Goal: Task Accomplishment & Management: Manage account settings

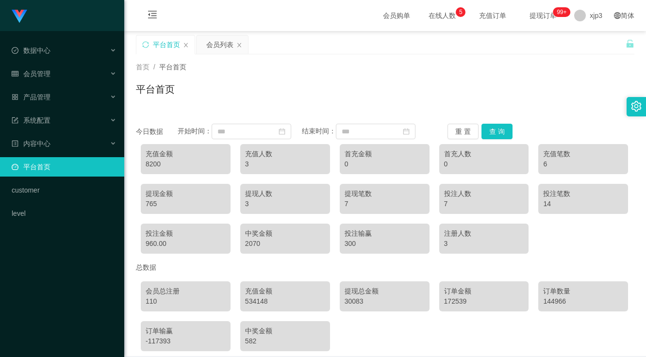
scroll to position [44, 0]
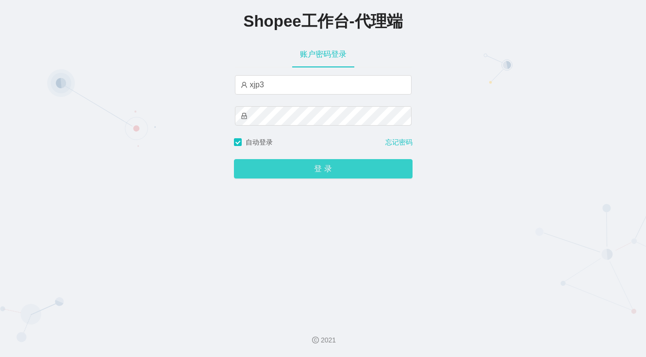
click at [321, 171] on button "登 录" at bounding box center [323, 168] width 179 height 19
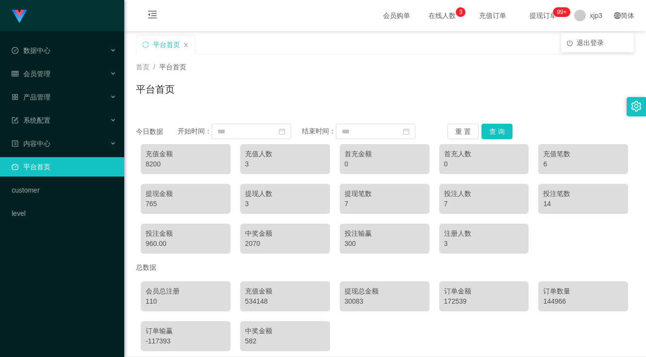
drag, startPoint x: 595, startPoint y: 16, endPoint x: 589, endPoint y: 34, distance: 19.8
click at [592, 16] on span "xjp3" at bounding box center [596, 15] width 13 height 31
click at [595, 48] on li "退出登录" at bounding box center [597, 43] width 73 height 16
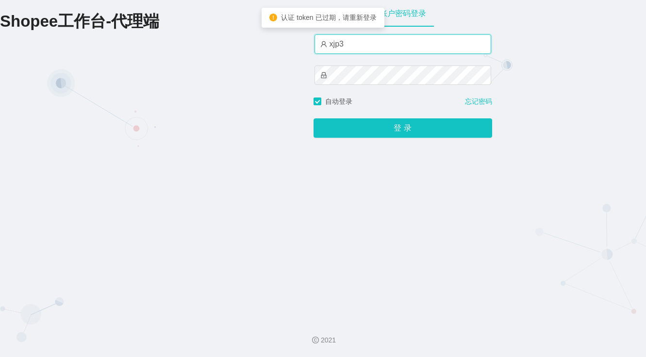
drag, startPoint x: 361, startPoint y: 44, endPoint x: 273, endPoint y: 41, distance: 88.4
click at [273, 41] on div "Shopee工作台-代理端 账户密码登录 xjp3 自动登录 忘记密码 登 录" at bounding box center [323, 156] width 646 height 312
paste input "80"
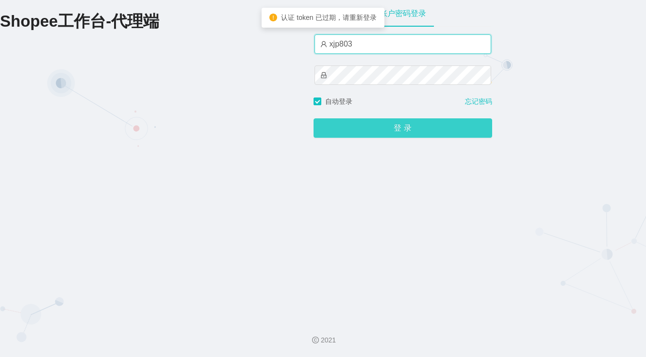
type input "xjp803"
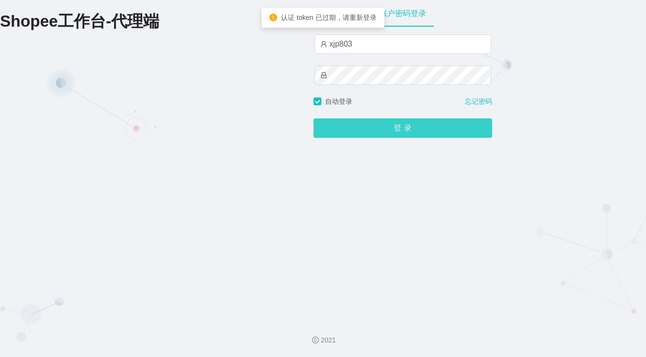
click at [405, 135] on button "登 录" at bounding box center [403, 127] width 179 height 19
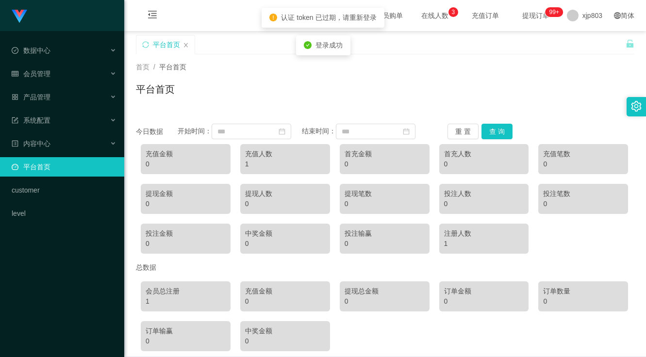
scroll to position [44, 0]
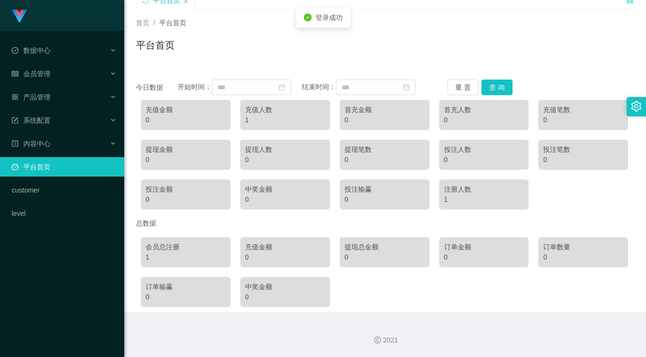
click at [457, 315] on div "2021" at bounding box center [385, 334] width 522 height 45
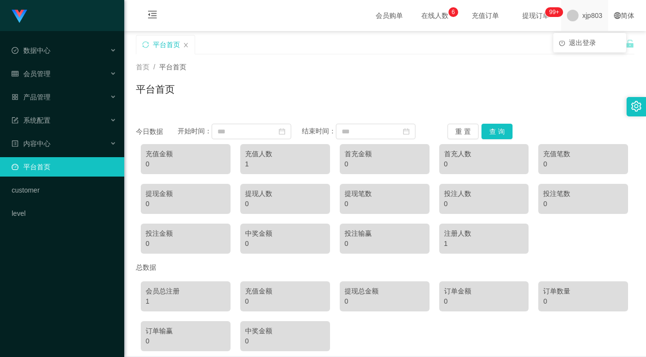
click at [583, 15] on span "xjp803" at bounding box center [593, 15] width 20 height 31
click at [582, 46] on span "退出登录" at bounding box center [582, 43] width 27 height 8
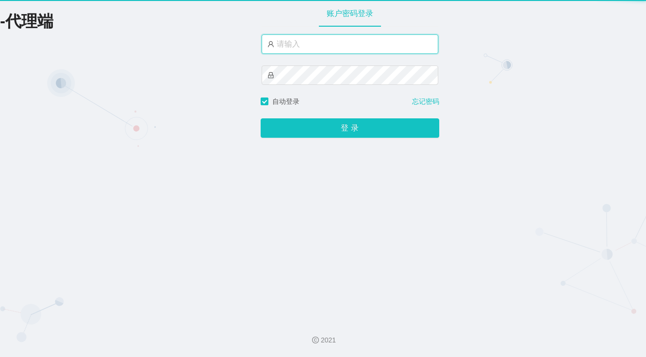
type input "xjp3"
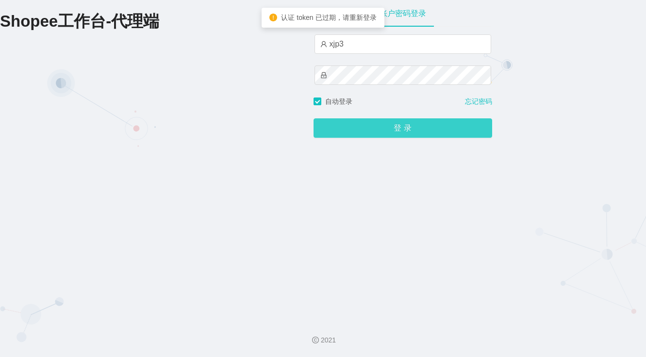
click at [371, 127] on button "登 录" at bounding box center [403, 127] width 179 height 19
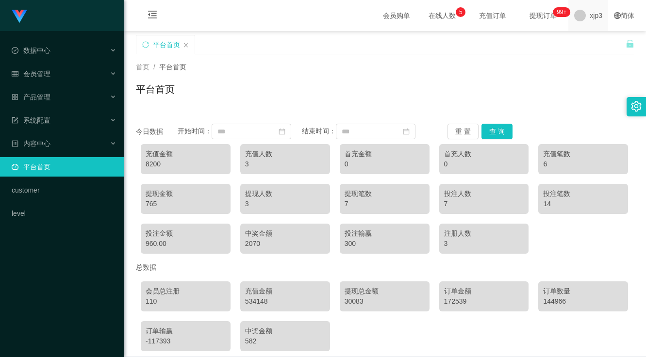
click at [590, 21] on span "xjp3" at bounding box center [596, 15] width 13 height 31
click at [589, 51] on ul "退出登录" at bounding box center [597, 42] width 73 height 19
click at [586, 40] on span "退出登录" at bounding box center [590, 43] width 27 height 8
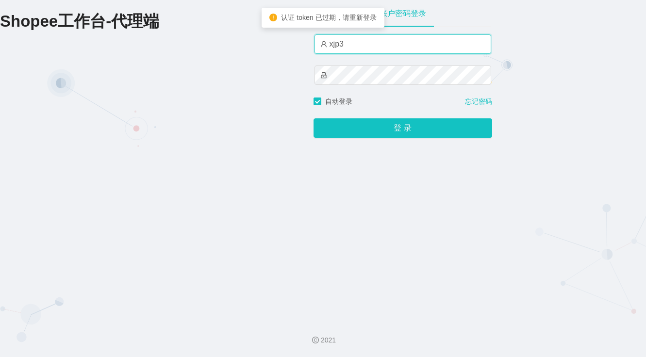
click at [369, 38] on input "xjp3" at bounding box center [403, 43] width 177 height 19
type input "xjp5"
click at [314, 118] on button "登 录" at bounding box center [403, 127] width 179 height 19
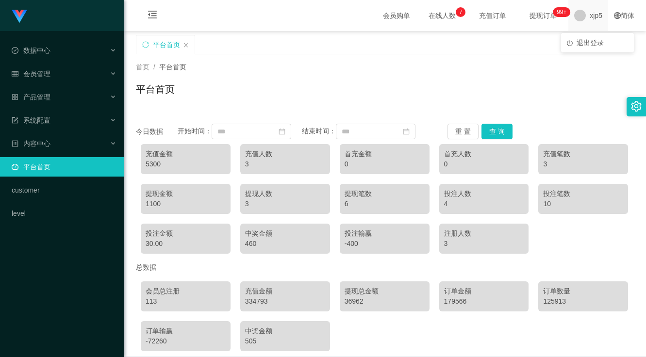
click at [581, 16] on div "xjp5" at bounding box center [589, 15] width 40 height 31
click at [585, 42] on div "平台首页" at bounding box center [381, 52] width 490 height 34
click at [574, 10] on span at bounding box center [580, 16] width 12 height 12
click at [582, 35] on li "退出登录" at bounding box center [597, 43] width 73 height 16
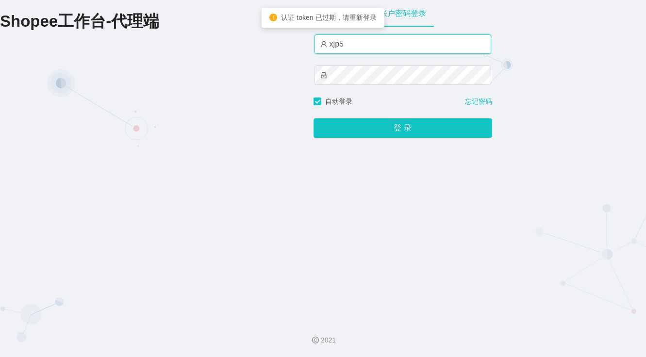
click at [390, 47] on input "xjp5" at bounding box center [403, 43] width 177 height 19
type input "xjp3"
click at [314, 118] on button "登 录" at bounding box center [403, 127] width 179 height 19
